Goal: Task Accomplishment & Management: Manage account settings

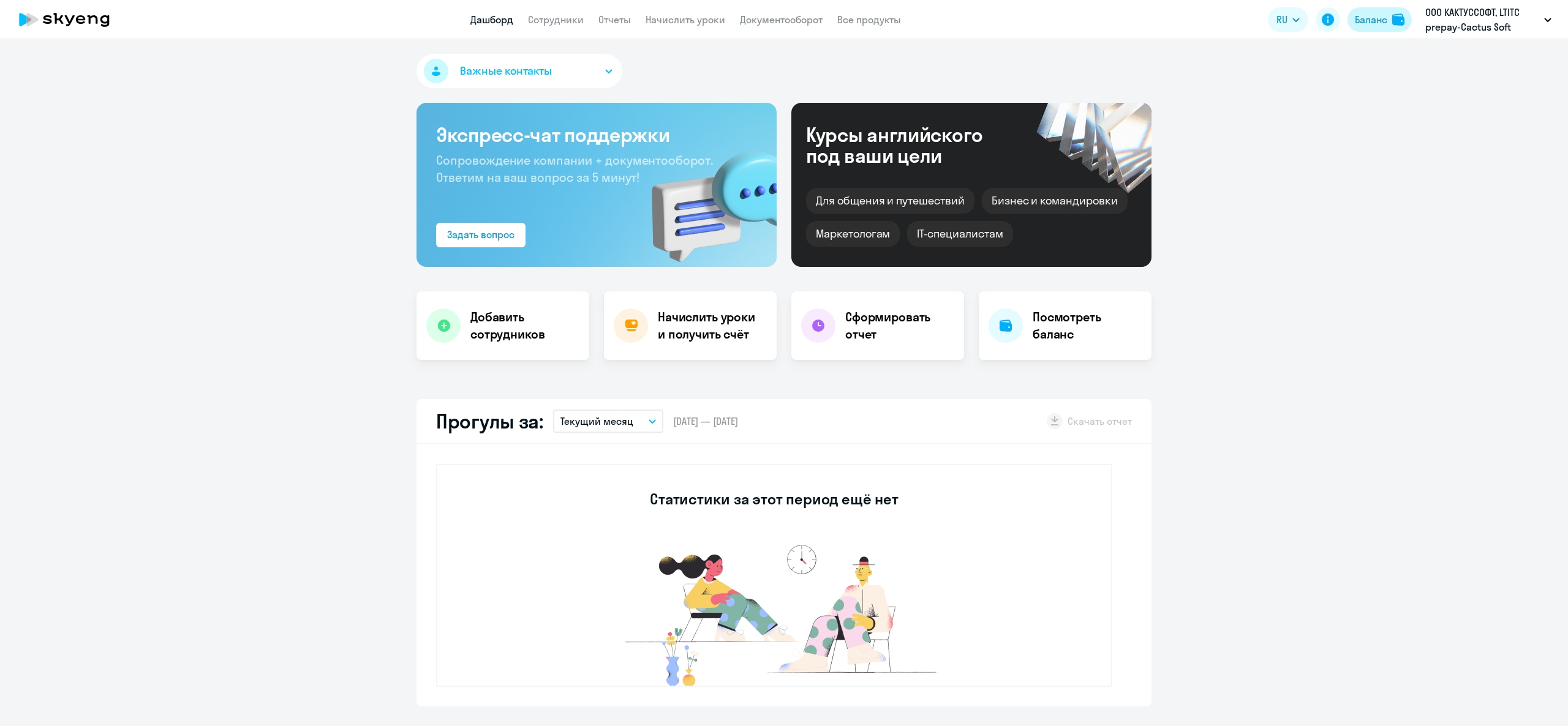
select select "english_adult_not_native_speaker"
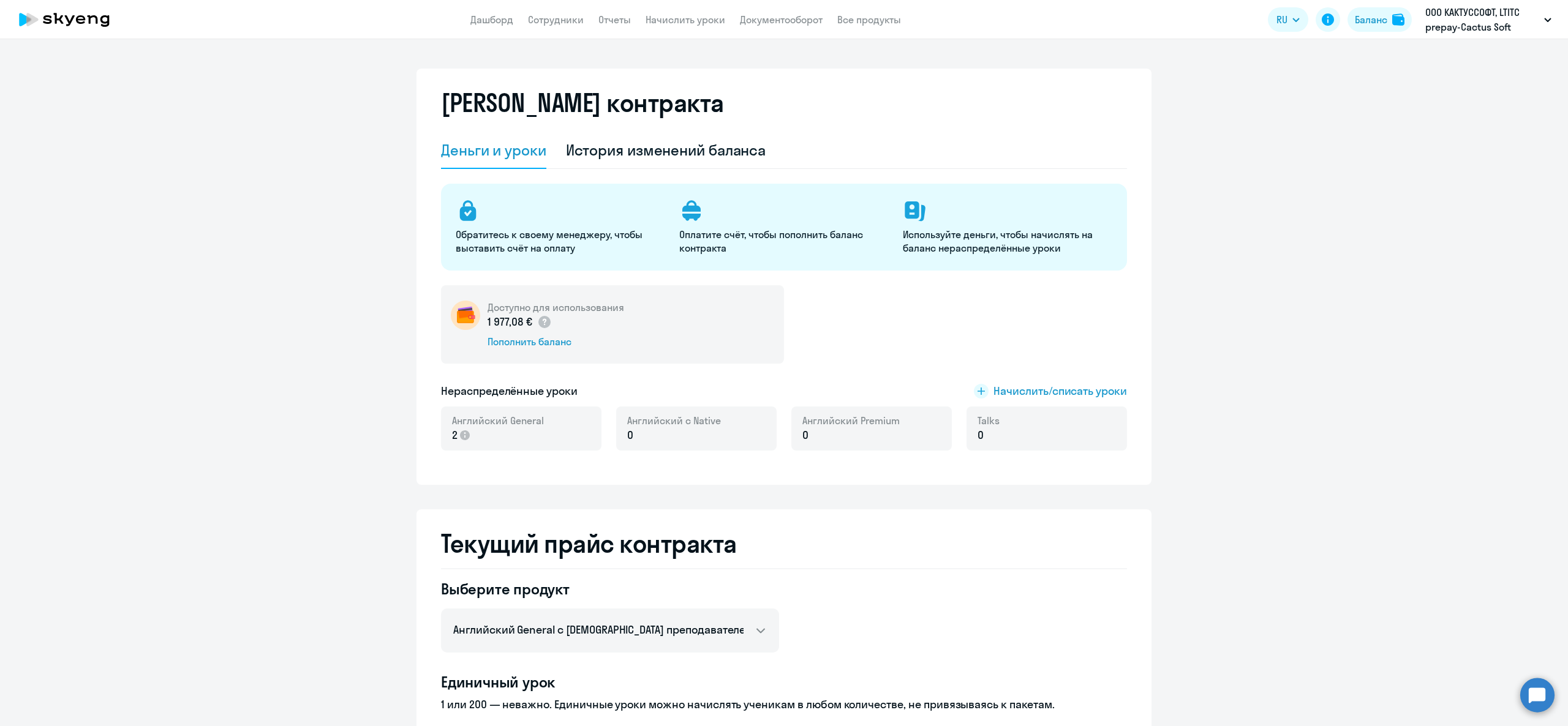
click at [551, 7] on app-header "Дашборд Сотрудники Отчеты Начислить уроки Документооборот Все продукты Дашборд …" at bounding box center [784, 19] width 1568 height 39
click at [718, 17] on link "Начислить уроки" at bounding box center [685, 20] width 79 height 13
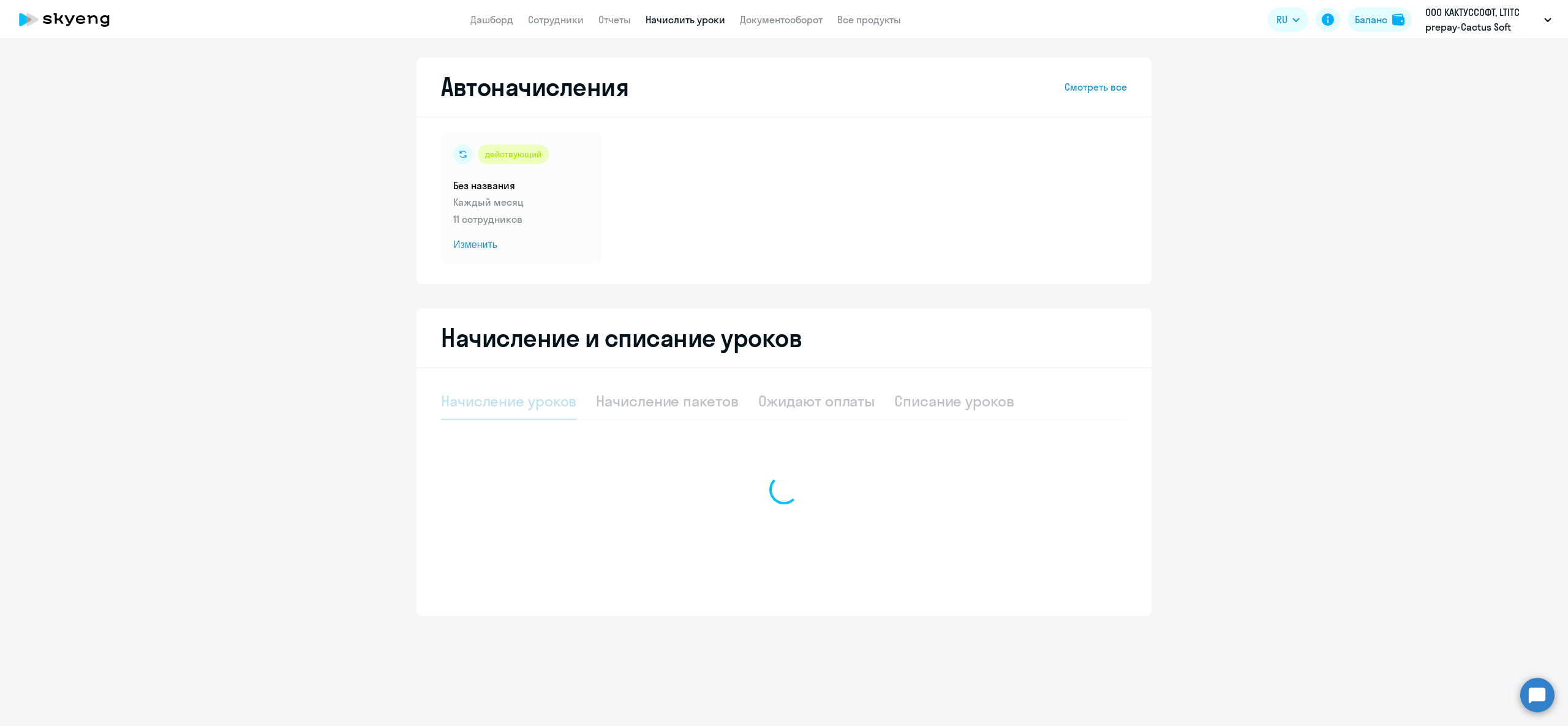
select select "10"
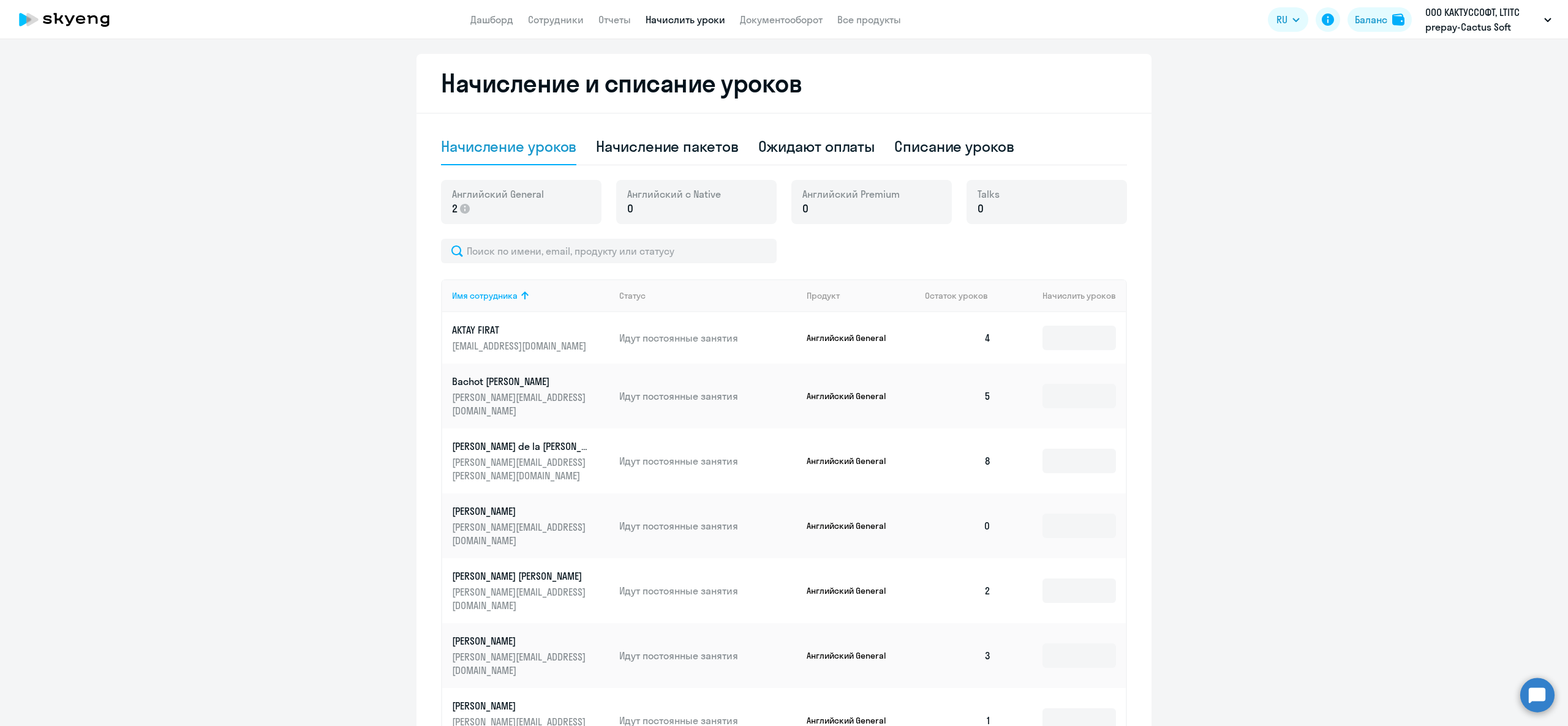
scroll to position [468, 0]
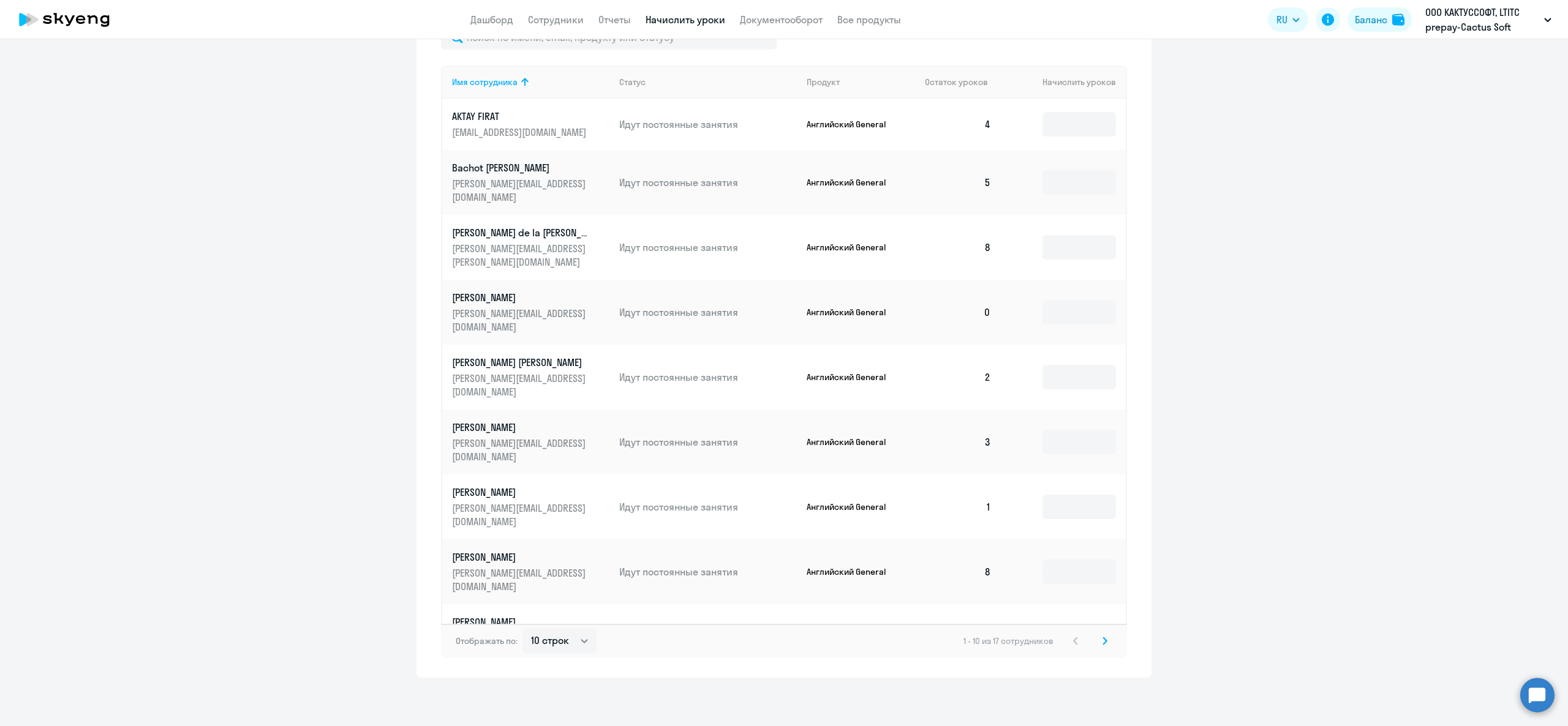
click at [1040, 265] on td at bounding box center [1063, 248] width 125 height 65
click at [1043, 250] on input at bounding box center [1080, 247] width 74 height 24
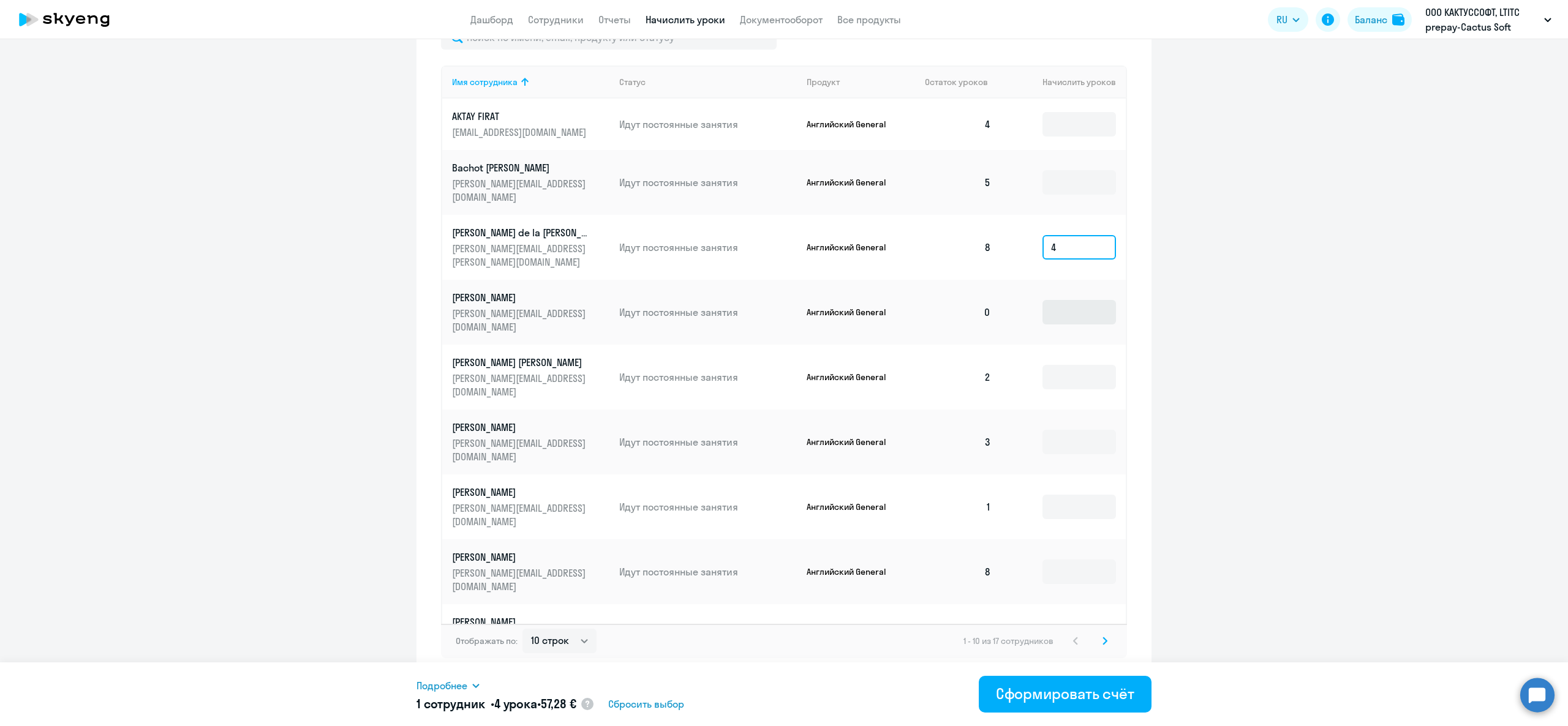
type input "4"
click at [1069, 306] on input at bounding box center [1080, 312] width 74 height 24
type input "2"
click at [1062, 244] on input "4" at bounding box center [1080, 247] width 74 height 24
click at [449, 682] on span "Подробнее" at bounding box center [442, 686] width 51 height 15
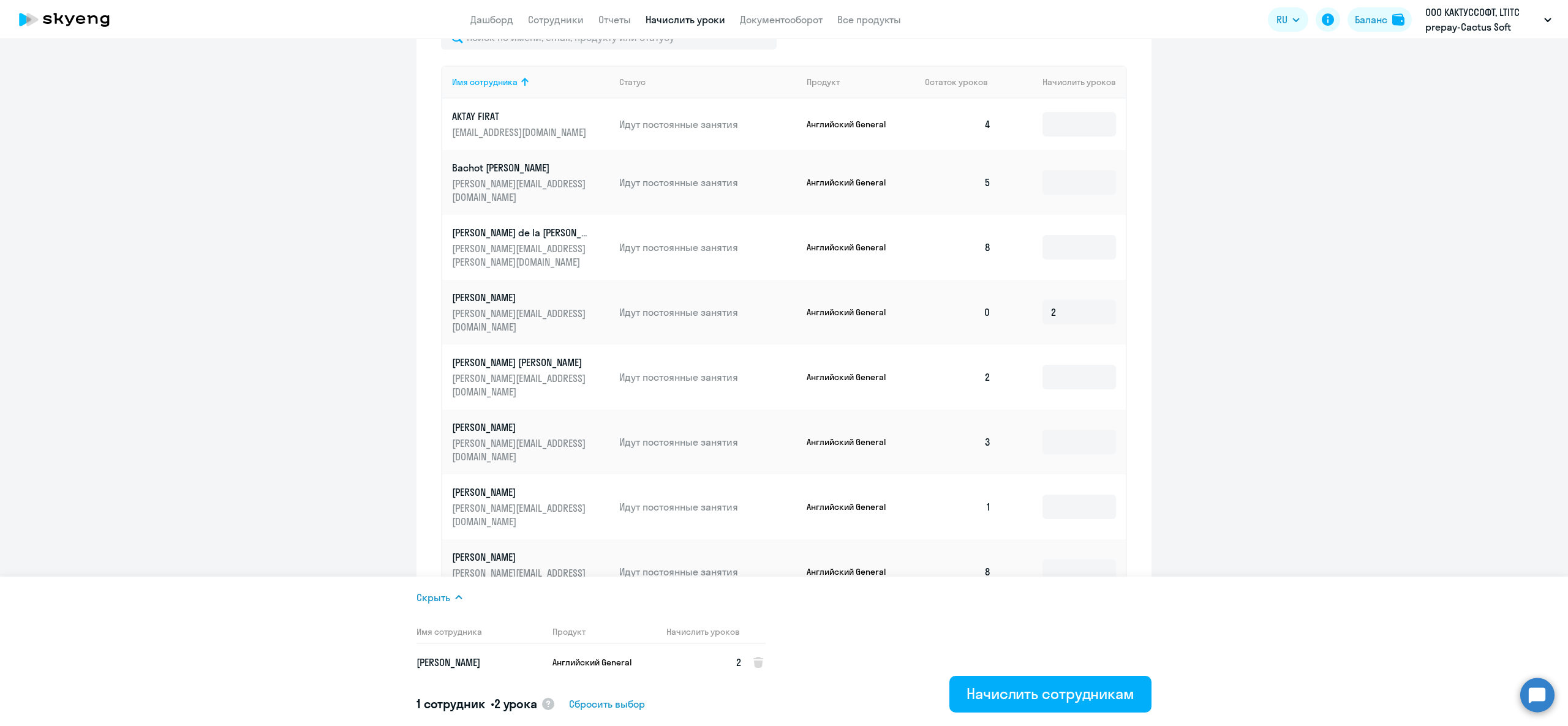
click at [605, 705] on span "Сбросить выбор" at bounding box center [607, 704] width 76 height 15
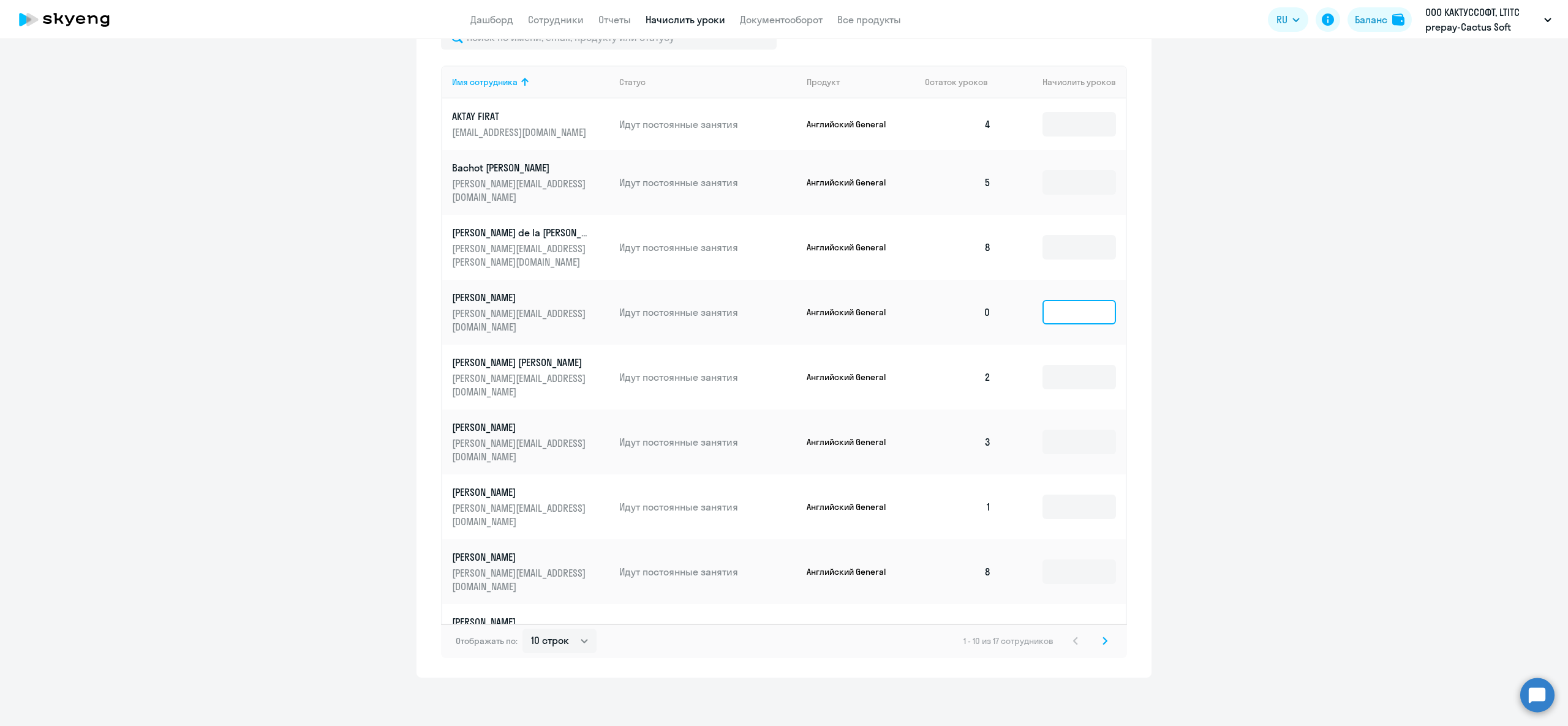
click at [1046, 320] on input at bounding box center [1080, 312] width 74 height 24
type input "1"
click at [1380, 16] on div "Баланс" at bounding box center [1371, 20] width 33 height 15
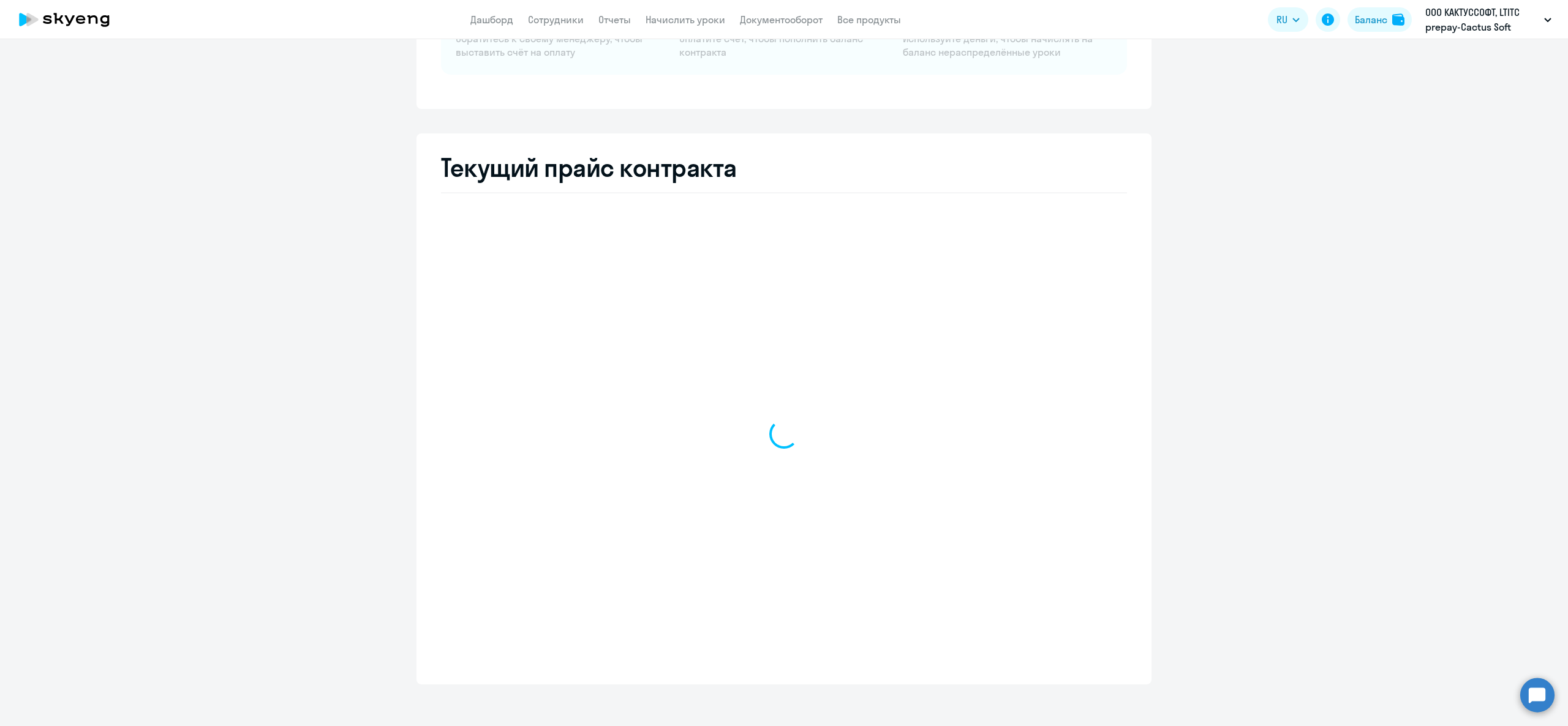
scroll to position [153, 0]
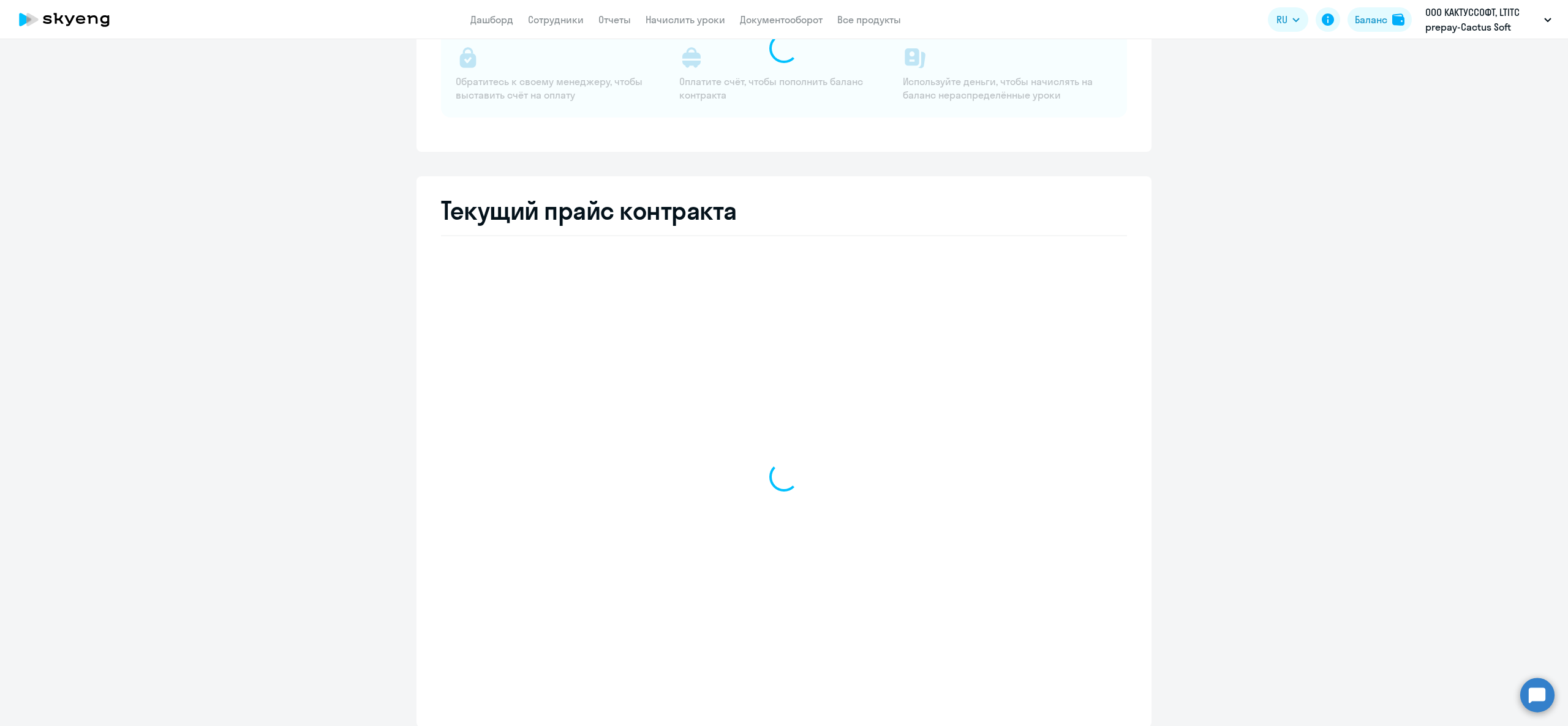
select select "english_adult_not_native_speaker"
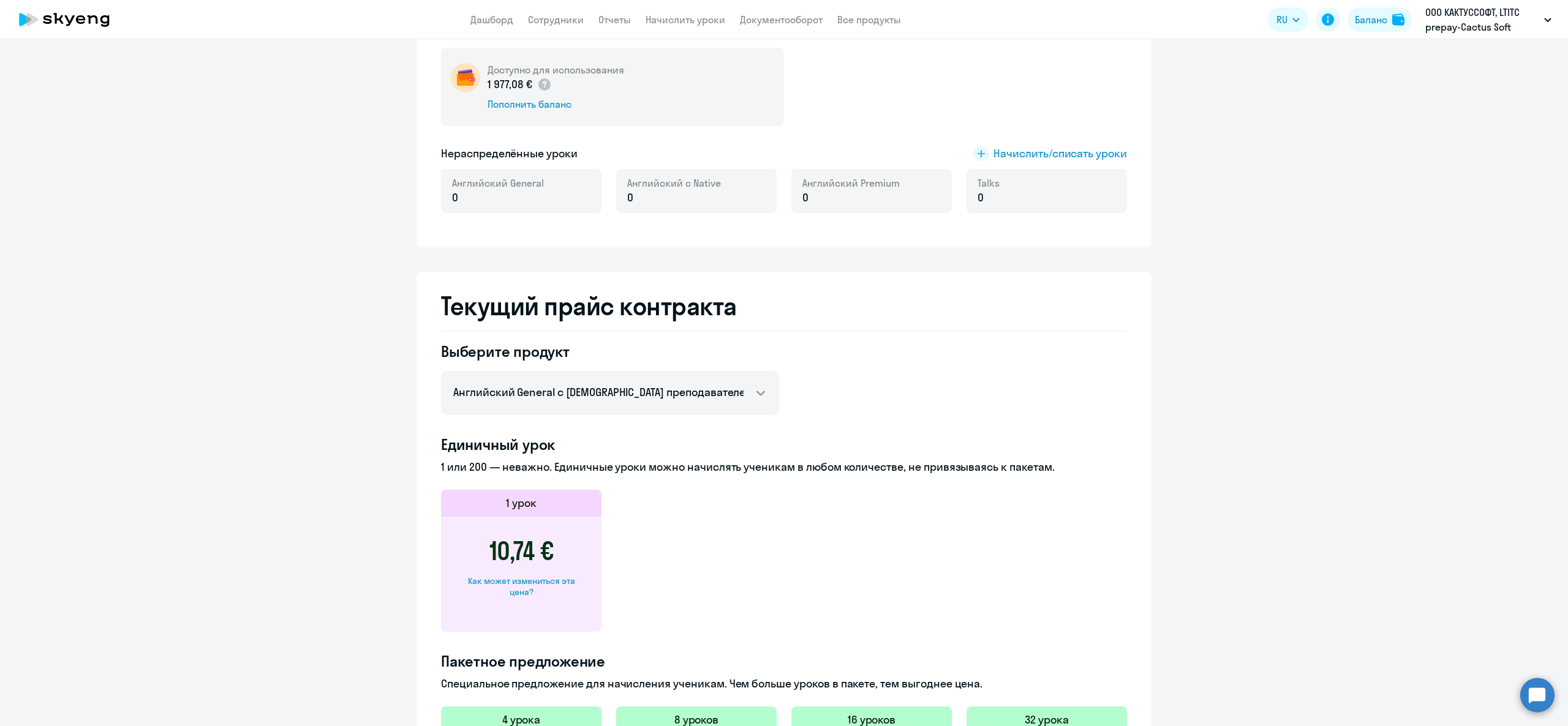
scroll to position [276, 0]
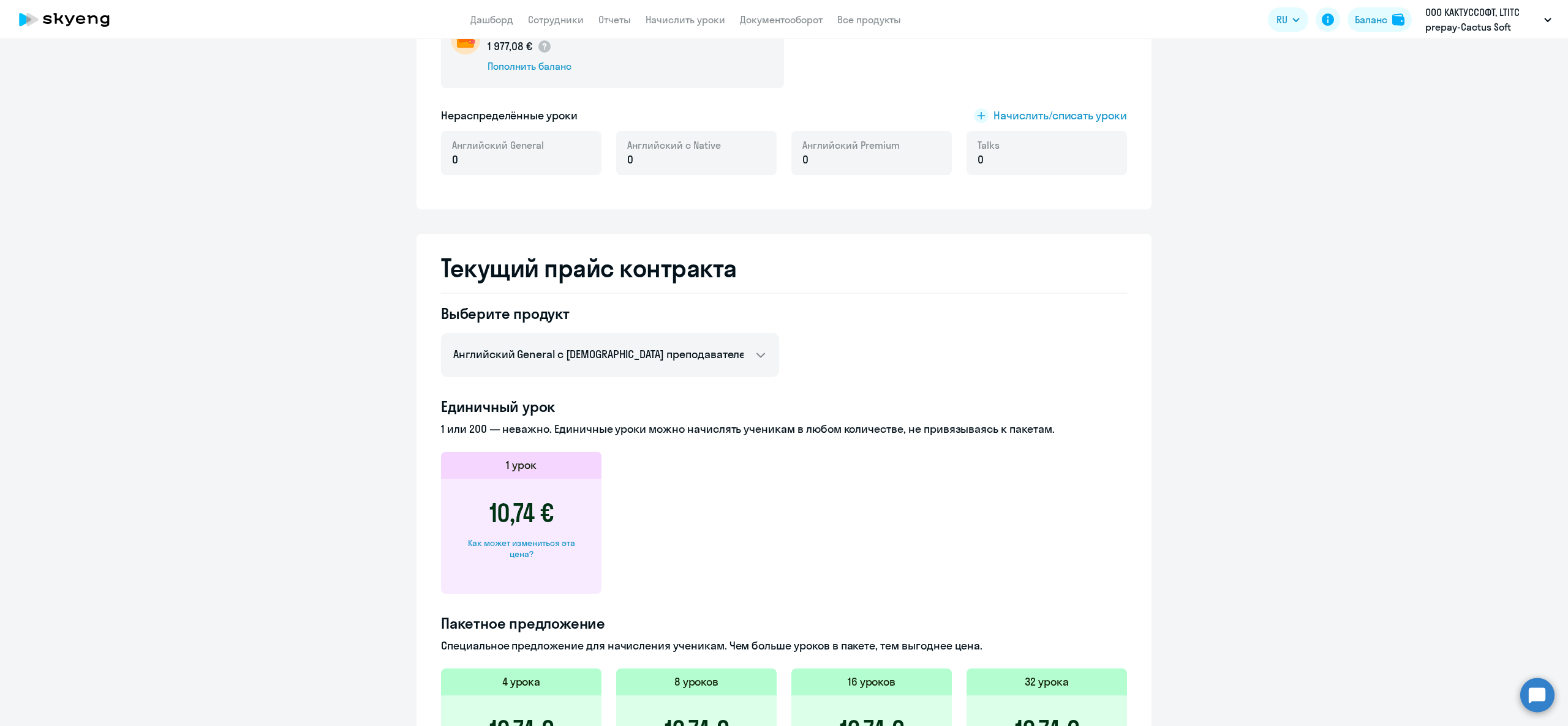
click at [498, 538] on div "Как может измениться эта цена?" at bounding box center [521, 548] width 121 height 22
select select "english_adult_not_native_speaker"
